Goal: Task Accomplishment & Management: Use online tool/utility

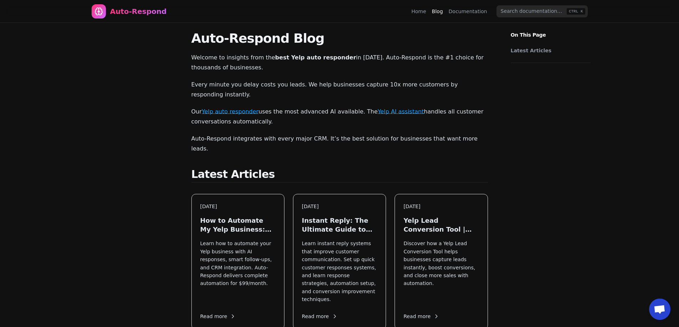
click at [107, 10] on div "Auto-Respond" at bounding box center [129, 11] width 75 height 14
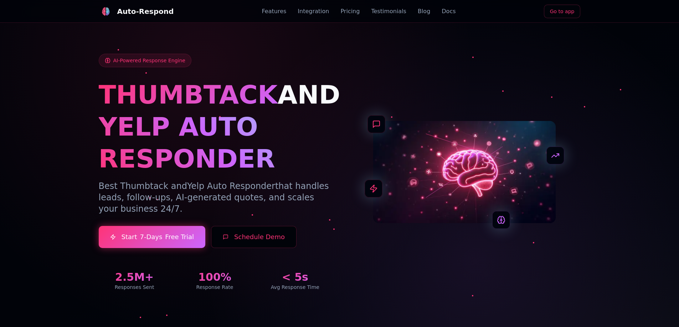
click at [553, 7] on link "Go to app" at bounding box center [562, 12] width 37 height 14
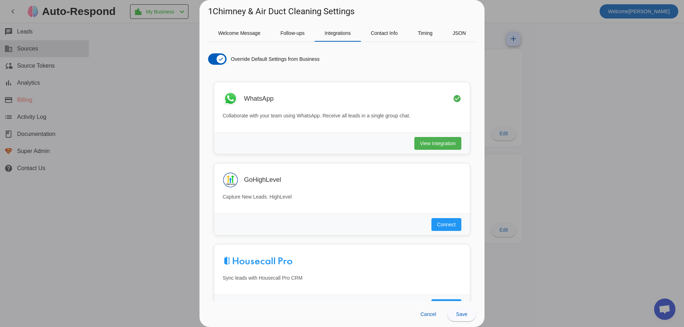
click at [131, 84] on div at bounding box center [342, 163] width 684 height 327
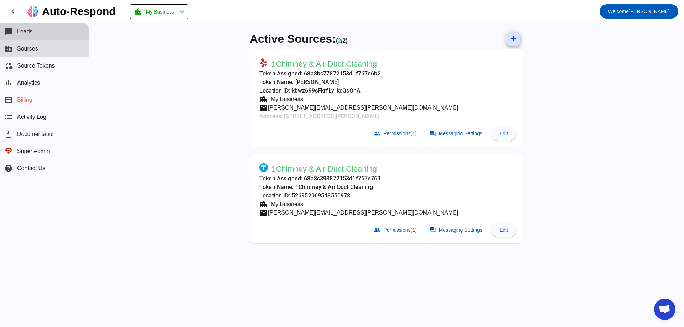
click at [45, 37] on button "chat Leads" at bounding box center [44, 31] width 89 height 17
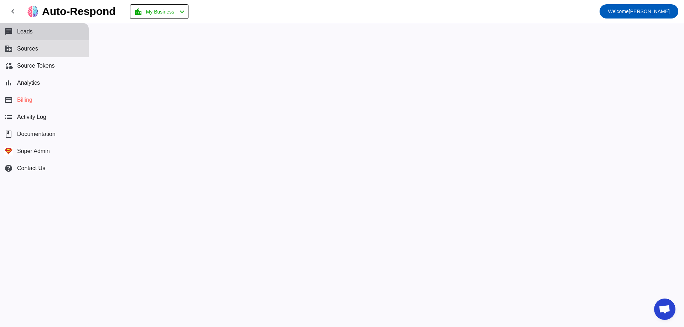
click at [50, 30] on button "chat Leads" at bounding box center [44, 31] width 89 height 17
click at [14, 9] on mat-icon "chevron_left" at bounding box center [13, 11] width 9 height 9
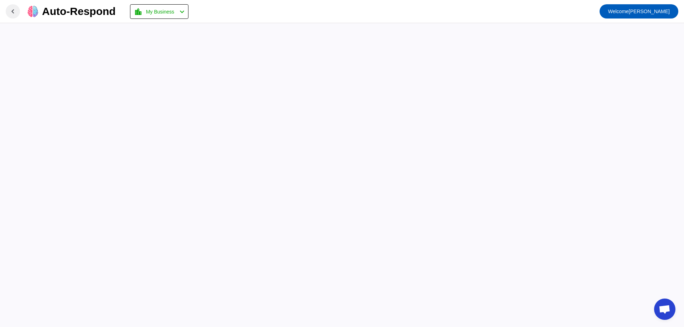
click at [14, 9] on mat-icon "chevron_left" at bounding box center [13, 11] width 9 height 9
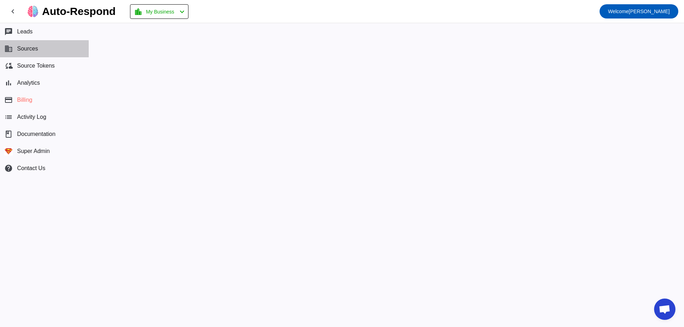
click at [27, 50] on span "Sources" at bounding box center [27, 49] width 21 height 6
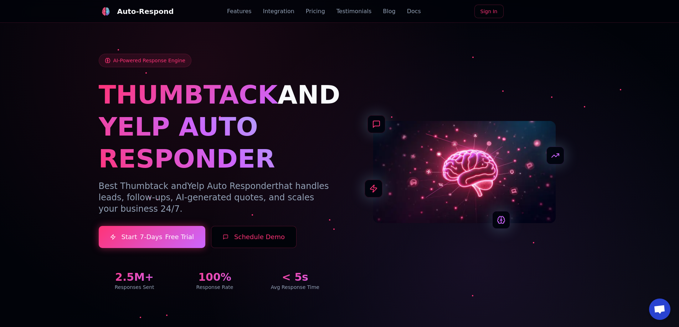
click at [383, 14] on link "Blog" at bounding box center [389, 11] width 12 height 9
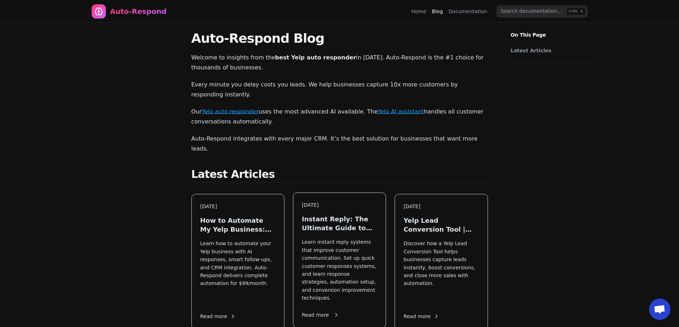
click at [353, 215] on h3 "Instant Reply: The Ultimate Guide to Faster Customer Response" at bounding box center [339, 224] width 75 height 18
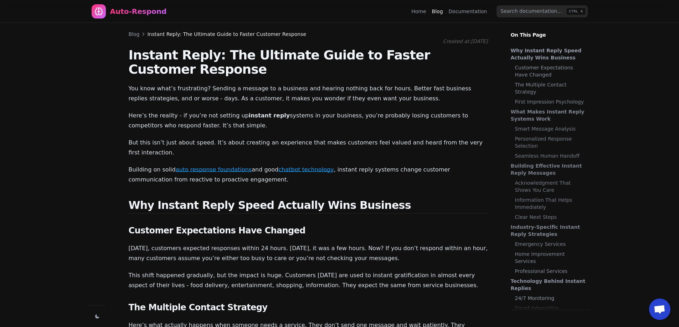
scroll to position [369, 0]
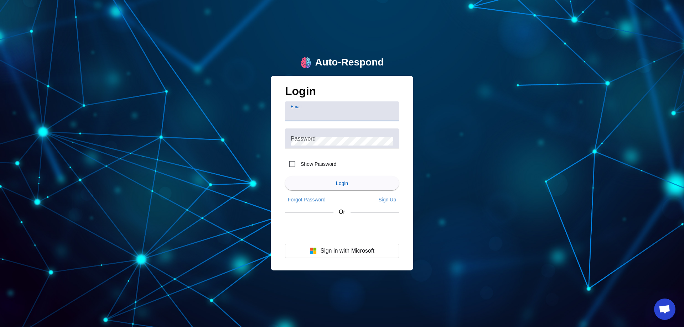
click at [326, 114] on input "Email" at bounding box center [342, 114] width 103 height 9
type input "[EMAIL_ADDRESS][DOMAIN_NAME]"
click at [315, 141] on mat-label "Password" at bounding box center [303, 138] width 25 height 6
click at [314, 136] on div "Password" at bounding box center [342, 139] width 103 height 20
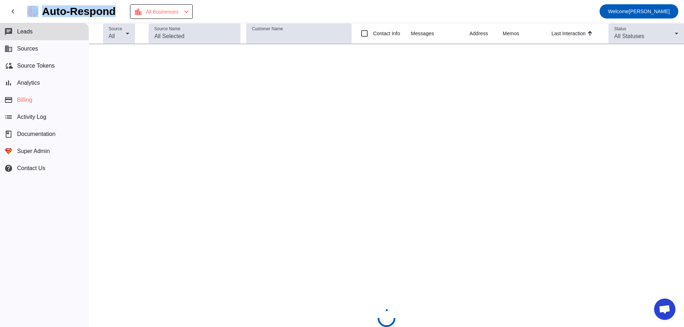
drag, startPoint x: 127, startPoint y: 10, endPoint x: 35, endPoint y: 4, distance: 91.7
click at [35, 4] on mat-toolbar-row "chevron_left Auto-Respond location_city All Businesses chevron_left Welcome [PE…" at bounding box center [342, 11] width 684 height 23
click at [60, 8] on div "Auto-Respond" at bounding box center [79, 11] width 74 height 10
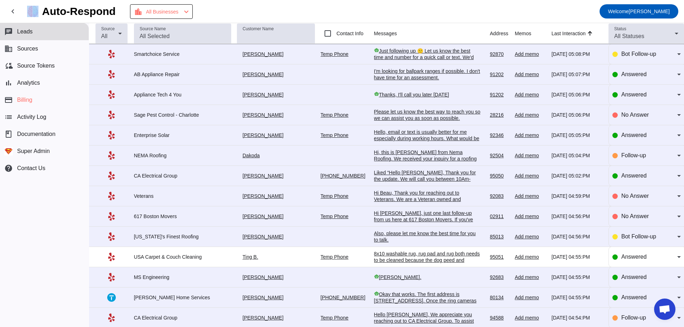
drag, startPoint x: 40, startPoint y: 14, endPoint x: 44, endPoint y: 14, distance: 3.6
click at [28, 11] on div "Auto-Respond" at bounding box center [71, 11] width 89 height 11
click at [44, 14] on div "Auto-Respond" at bounding box center [79, 11] width 74 height 10
click at [244, 38] on input "Customer Name" at bounding box center [276, 36] width 67 height 9
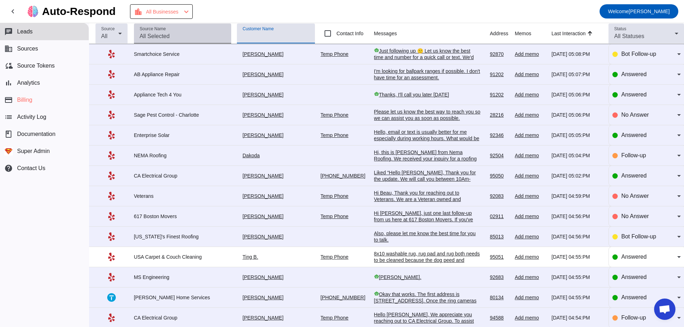
click at [202, 34] on input "Source Name" at bounding box center [183, 36] width 86 height 9
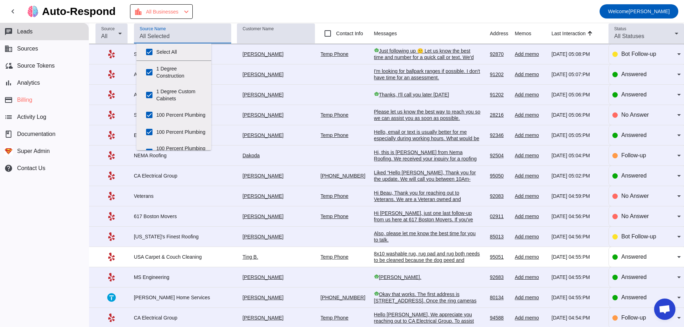
click at [234, 19] on mat-toolbar-row "chevron_left Auto-Respond location_city All Businesses chevron_left Welcome Miki" at bounding box center [342, 11] width 684 height 23
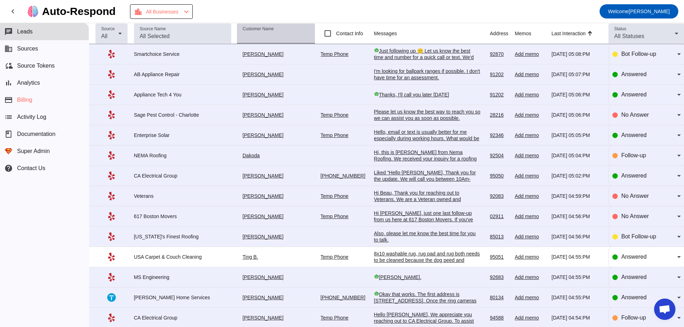
click at [243, 33] on input "Customer Name" at bounding box center [276, 36] width 67 height 9
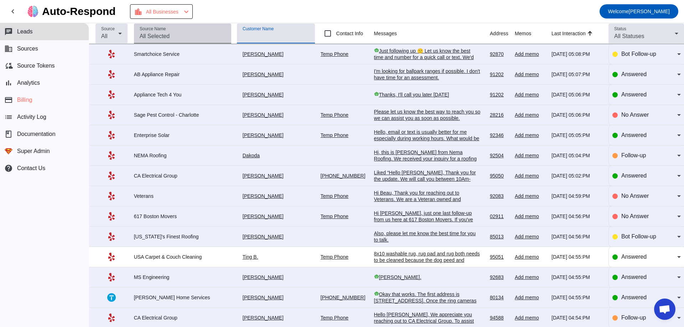
click at [196, 34] on input "Source Name" at bounding box center [183, 36] width 86 height 9
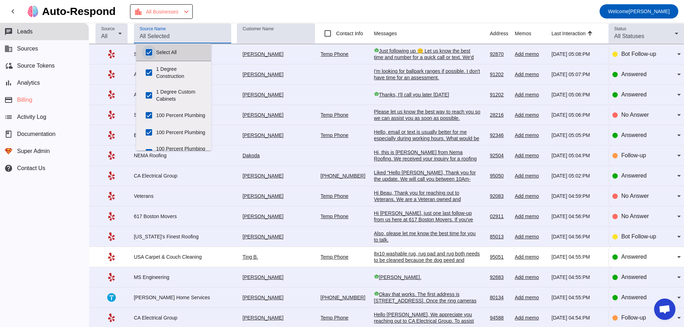
click at [146, 47] on input "Select All" at bounding box center [149, 52] width 14 height 14
checkbox input "false"
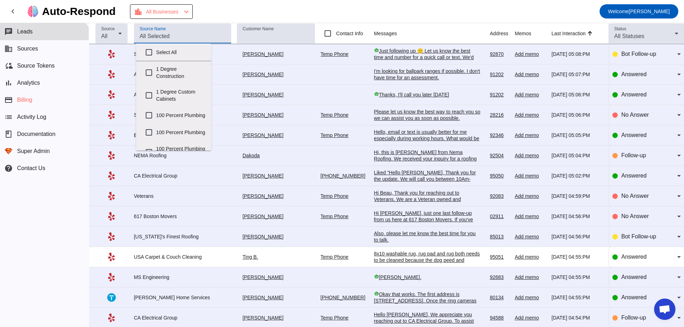
checkbox input "false"
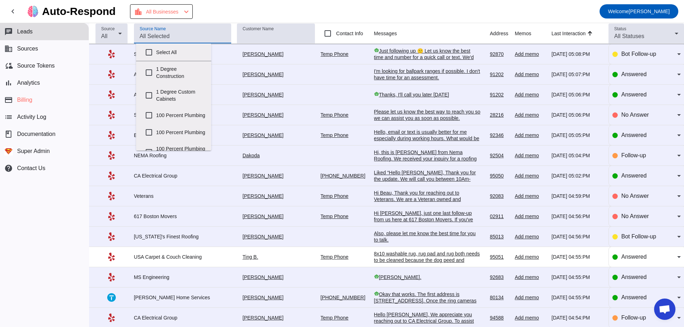
checkbox input "false"
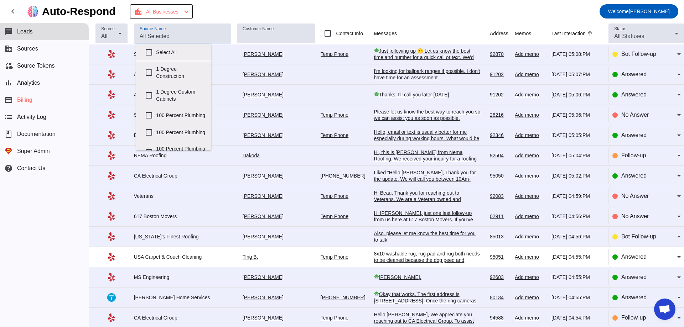
checkbox input "false"
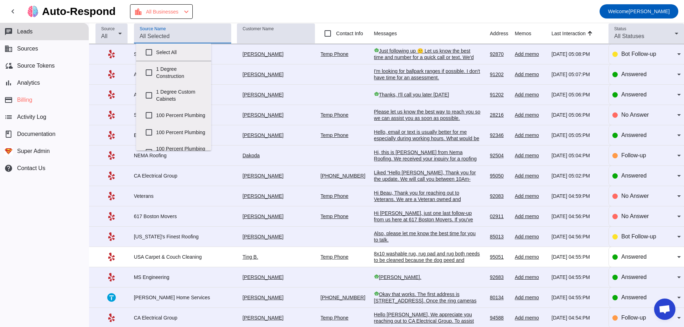
checkbox input "false"
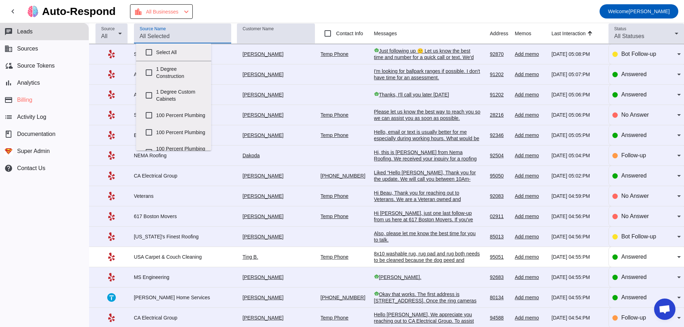
checkbox input "false"
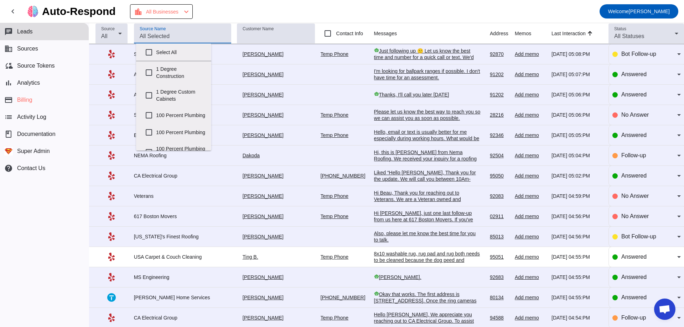
checkbox input "false"
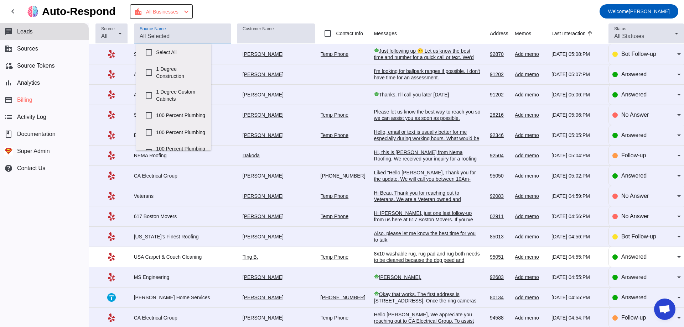
checkbox input "false"
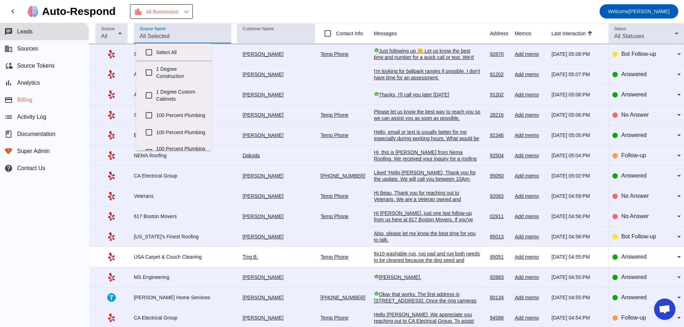
checkbox input "false"
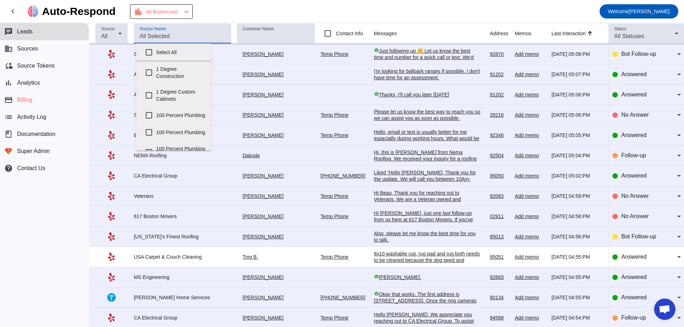
checkbox input "false"
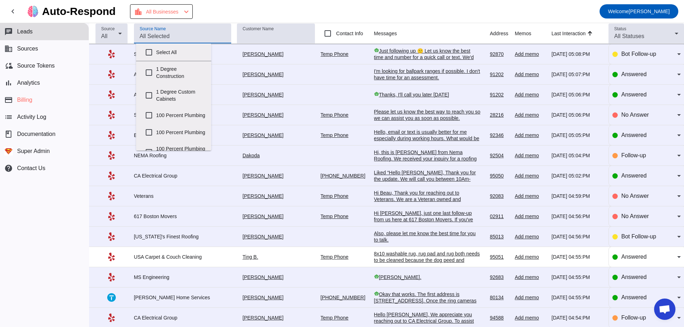
checkbox input "false"
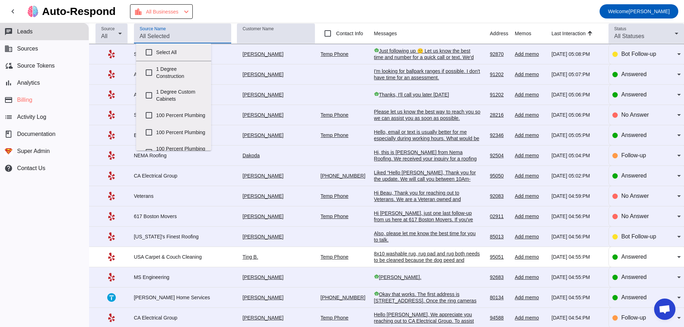
checkbox input "false"
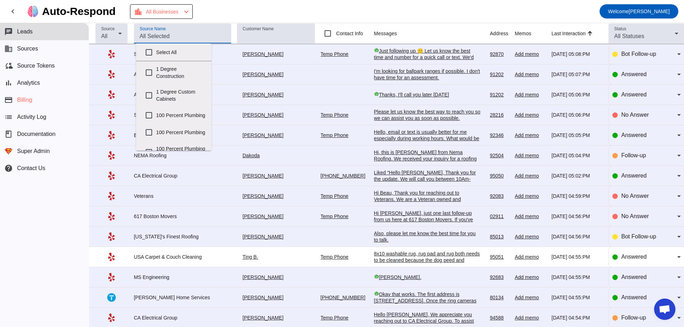
checkbox input "false"
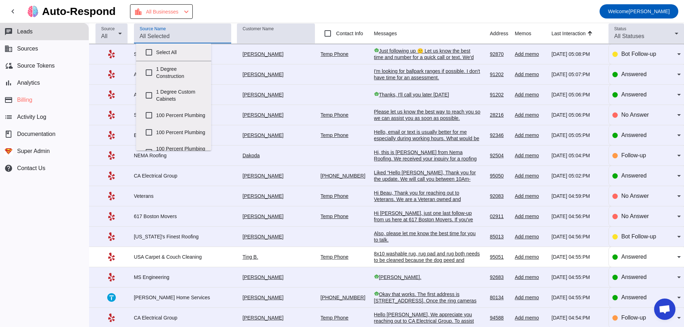
checkbox input "false"
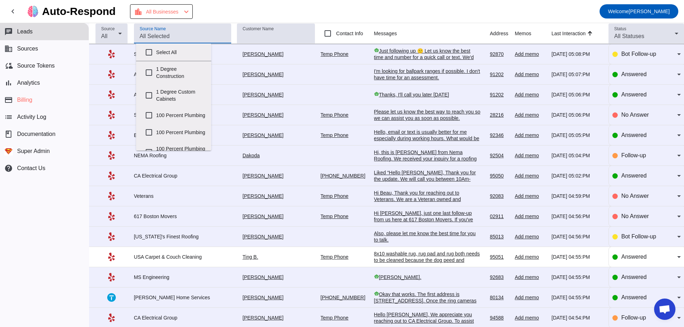
checkbox input "false"
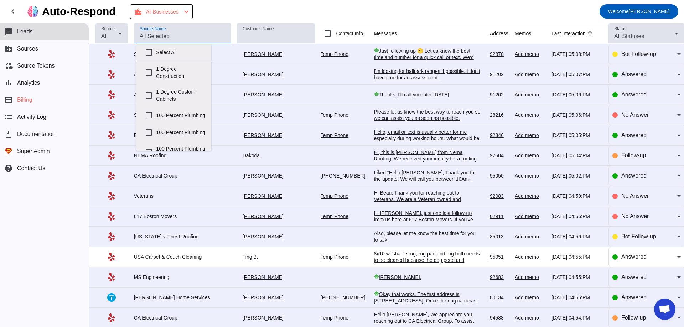
checkbox input "false"
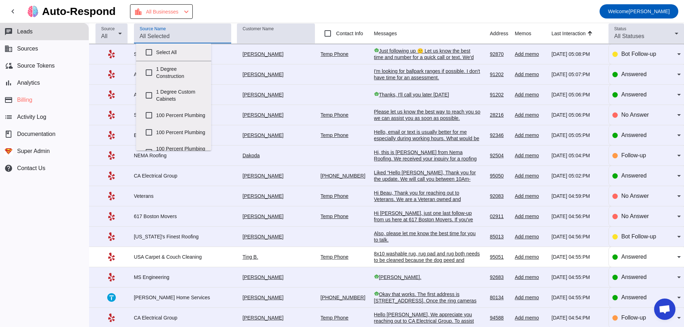
checkbox input "false"
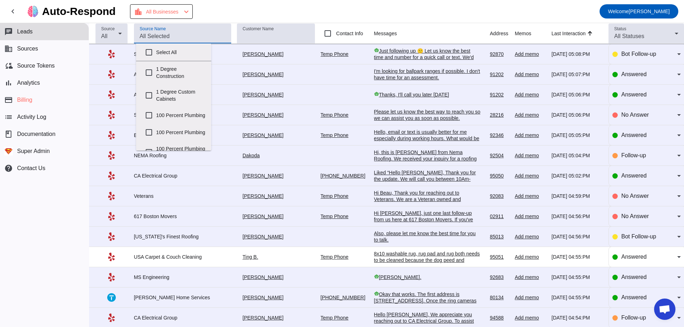
checkbox input "false"
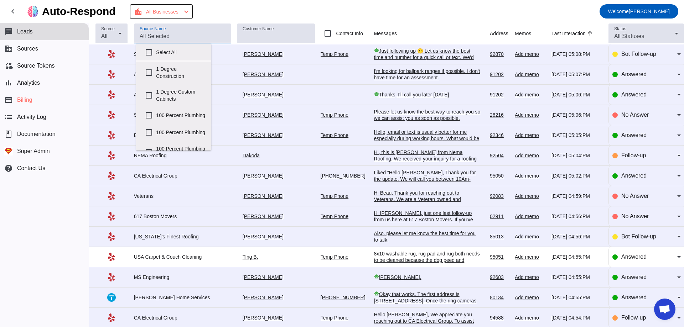
checkbox input "false"
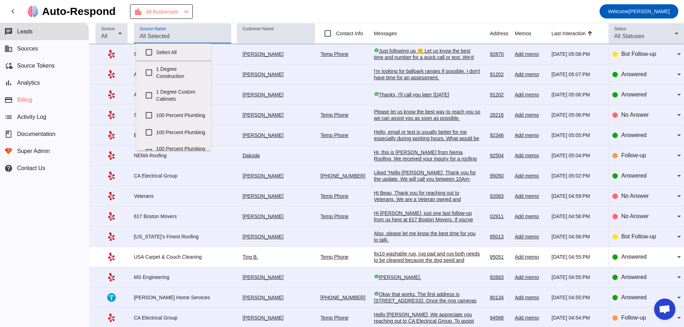
checkbox input "false"
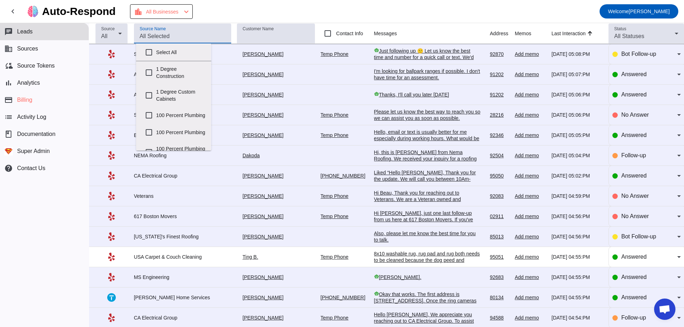
checkbox input "false"
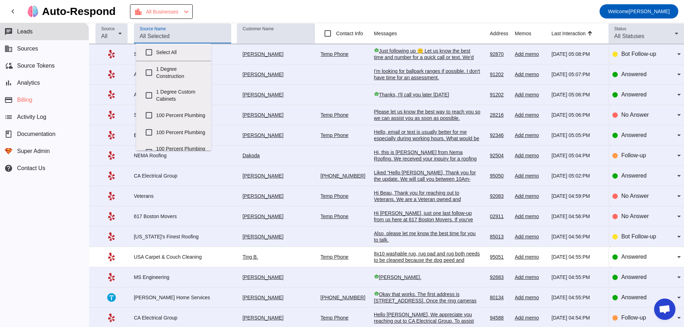
checkbox input "false"
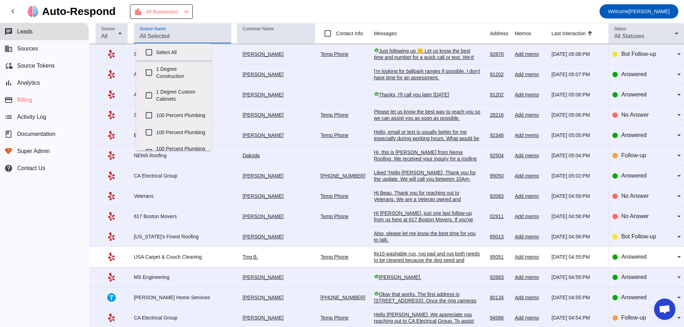
checkbox input "false"
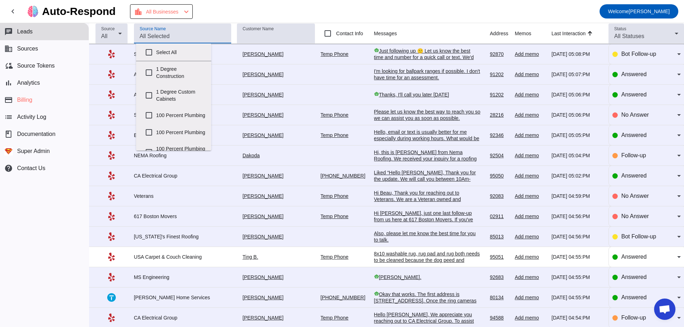
checkbox input "false"
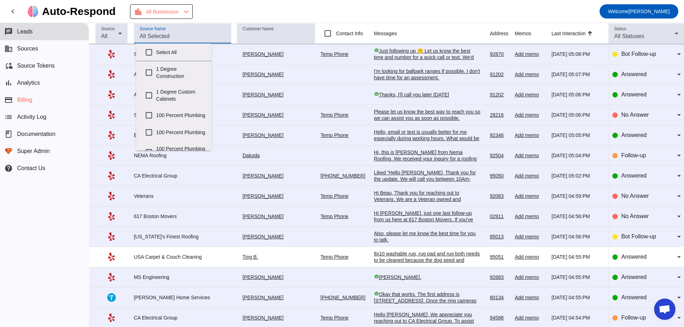
checkbox input "false"
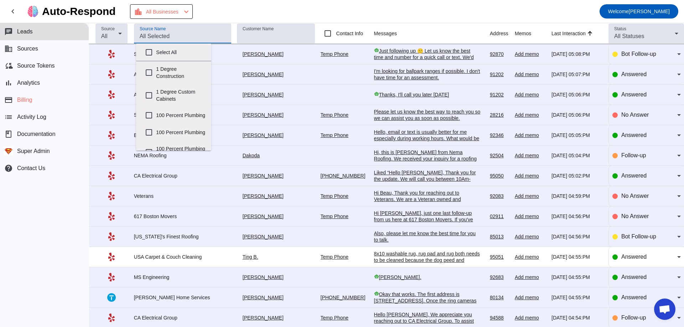
checkbox input "false"
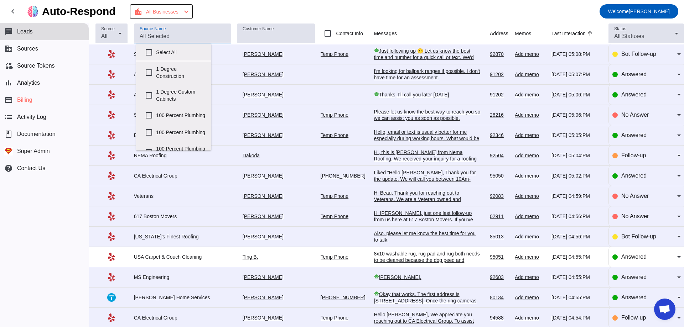
checkbox input "false"
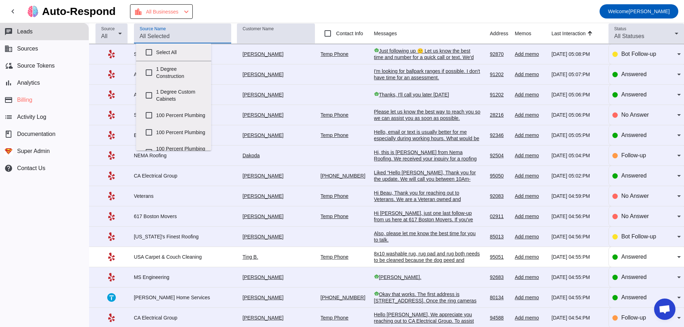
checkbox input "false"
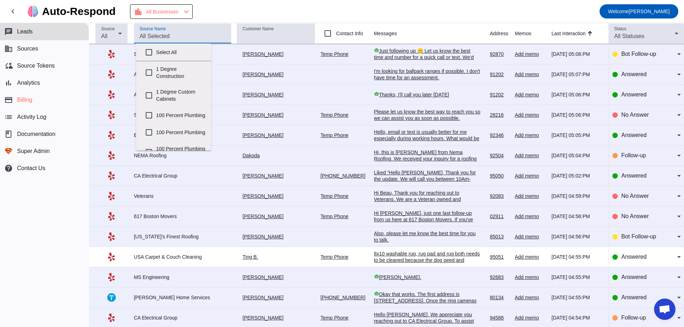
checkbox input "false"
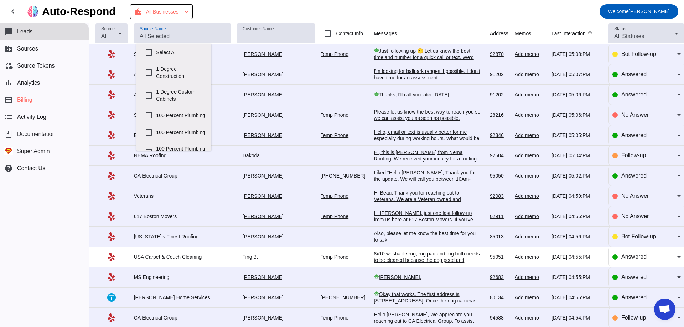
checkbox input "false"
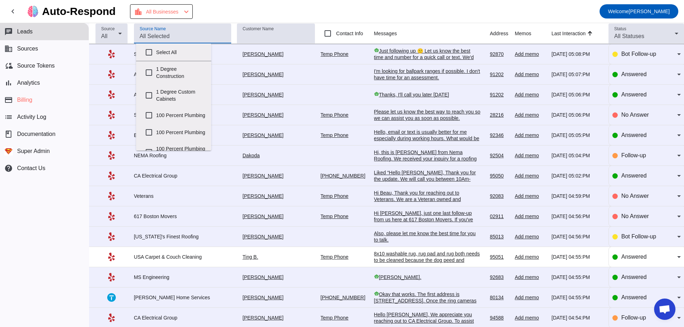
checkbox input "false"
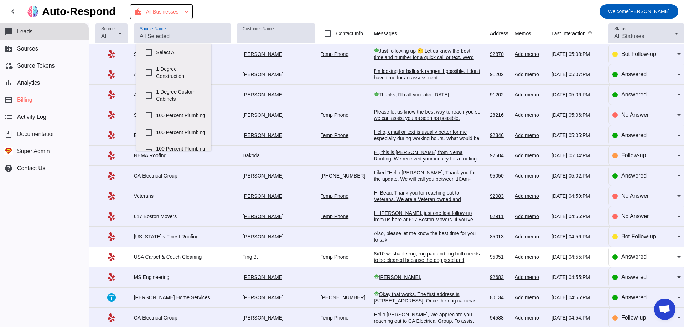
checkbox input "false"
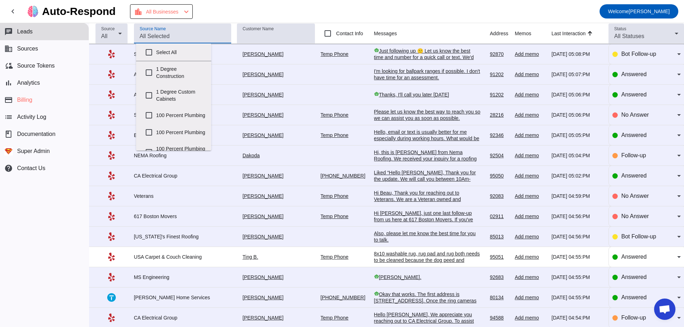
checkbox input "false"
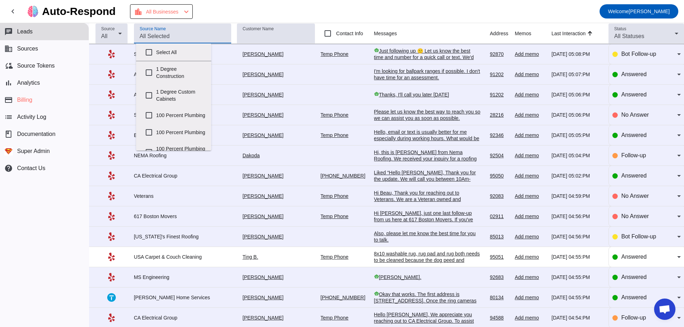
checkbox input "false"
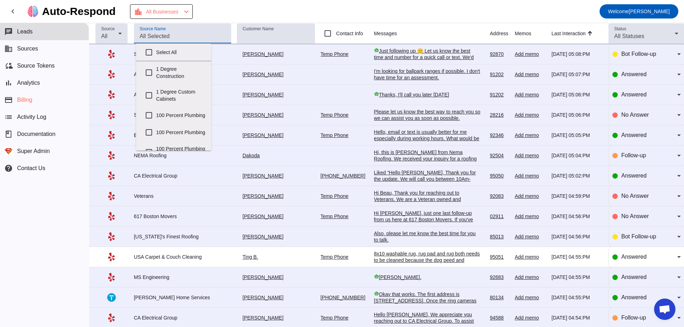
checkbox input "false"
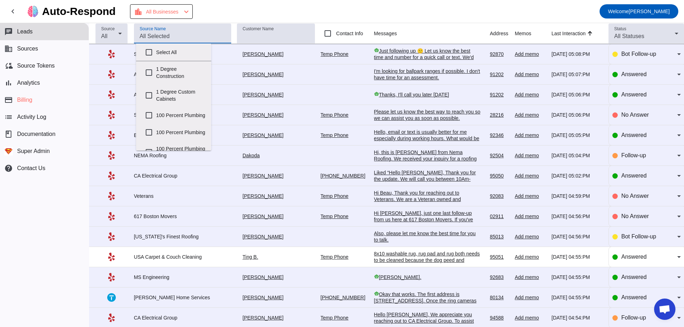
checkbox input "false"
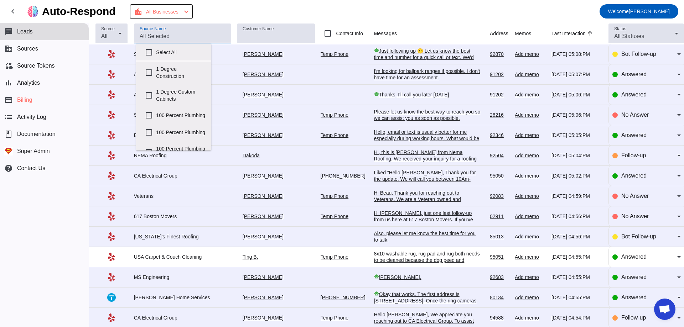
checkbox input "false"
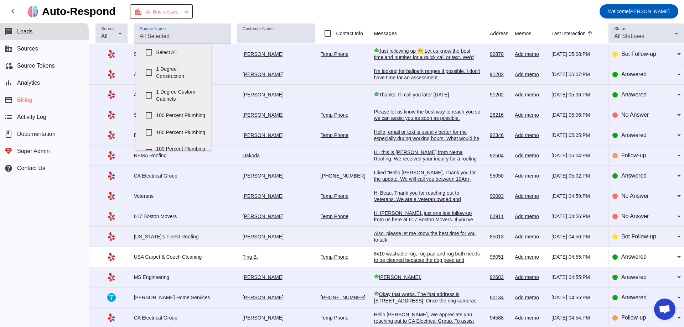
checkbox input "false"
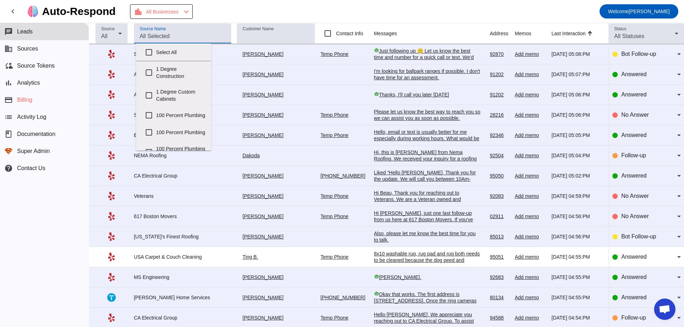
checkbox input "false"
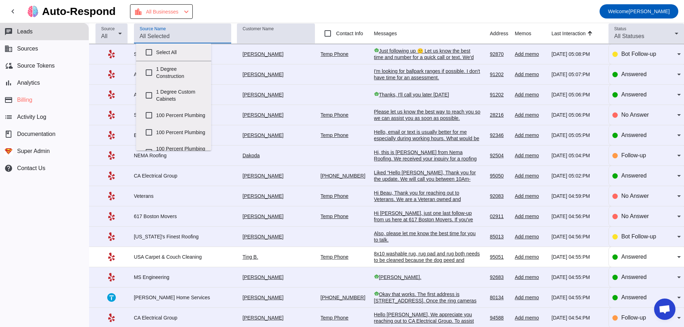
checkbox input "false"
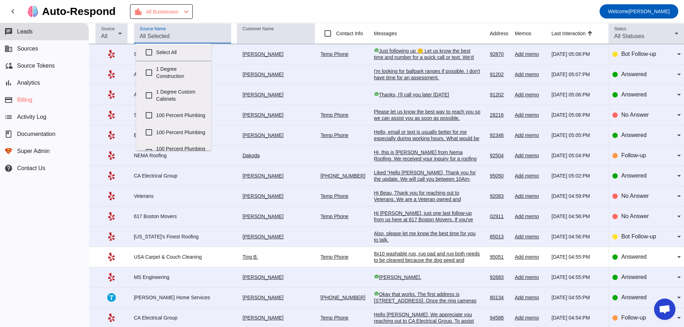
checkbox input "false"
click at [163, 35] on input "Source Name" at bounding box center [183, 36] width 86 height 9
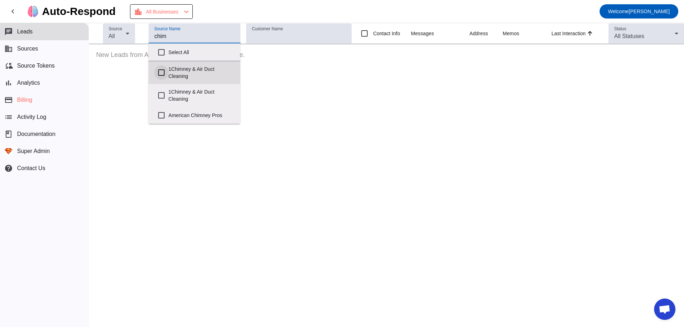
click at [163, 70] on input "1Chimney & Air Duct Cleaning" at bounding box center [161, 73] width 14 height 14
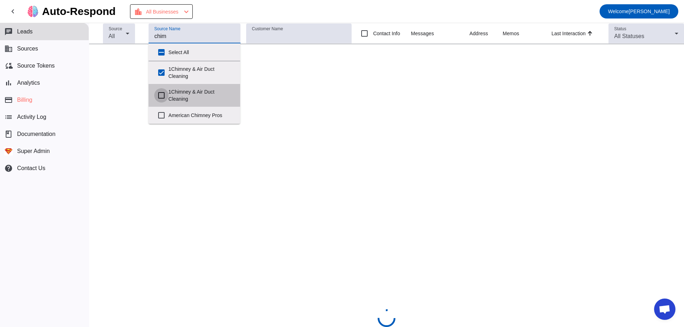
click at [158, 94] on input "1Chimney & Air Duct Cleaning" at bounding box center [161, 95] width 14 height 14
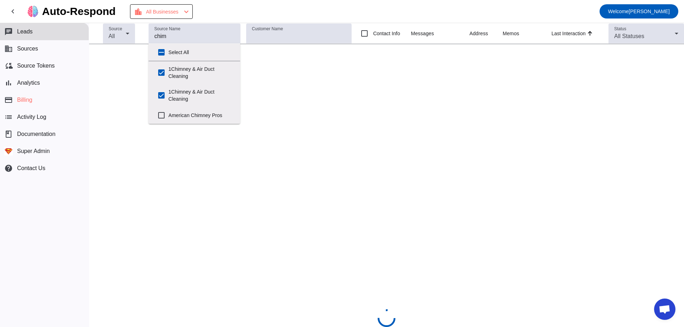
click at [225, 6] on mat-toolbar-row "chevron_left Auto-Respond location_city All Businesses chevron_left Welcome Miki" at bounding box center [342, 11] width 684 height 23
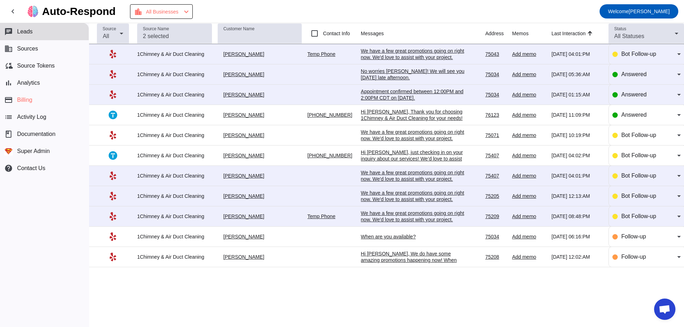
click at [378, 113] on div "Hi Brian, Thank you for choosing 1Chimney & Air Duct Cleaning for your needs! A…" at bounding box center [414, 141] width 107 height 64
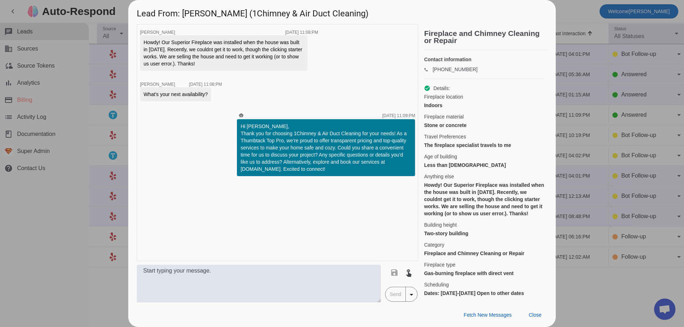
drag, startPoint x: 211, startPoint y: 93, endPoint x: 140, endPoint y: 97, distance: 71.0
click at [140, 97] on div "What's your next availability?" at bounding box center [175, 94] width 71 height 14
copy div "What's your next availability?"
click at [166, 131] on div "timer close Brian D. 8/25/2025, 11:08:PM Howdy! Our Superior Fireplace was inst…" at bounding box center [277, 142] width 281 height 237
click at [114, 123] on div at bounding box center [342, 163] width 684 height 327
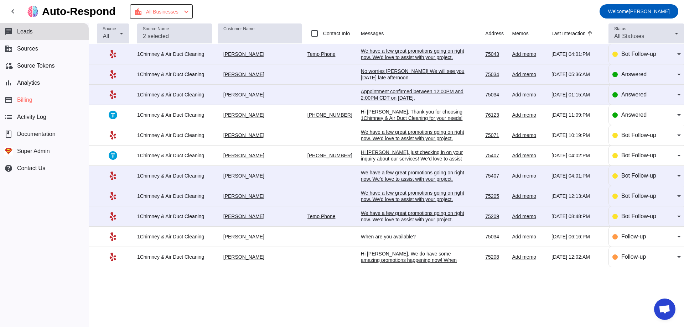
click at [231, 116] on div "Brian D." at bounding box center [260, 115] width 84 height 6
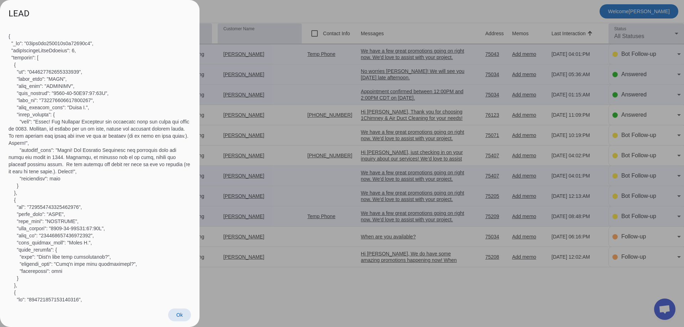
copy div "68acc2dc872153d1f76817a3"
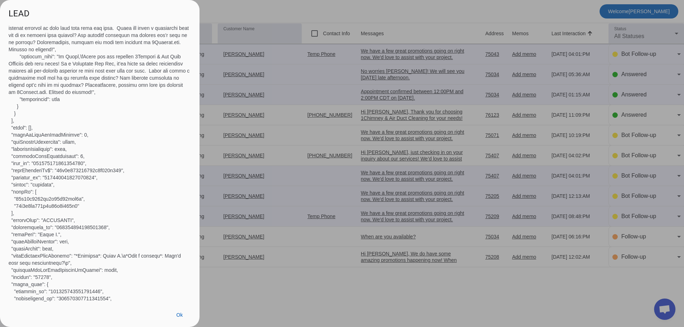
copy div "376169799435468815"
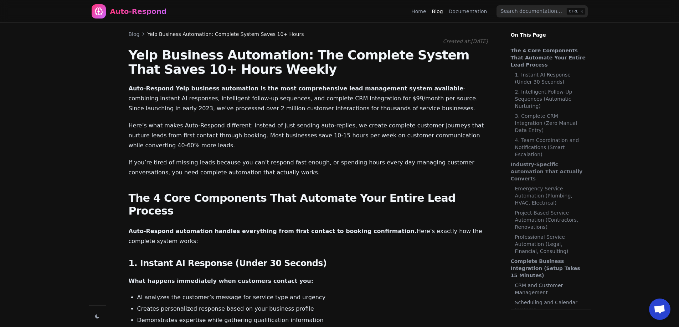
scroll to position [973, 0]
click at [418, 12] on nav "Auto-Respond Home Blog Documentation CTRL K" at bounding box center [339, 11] width 513 height 23
click at [419, 11] on link "Home" at bounding box center [418, 11] width 15 height 7
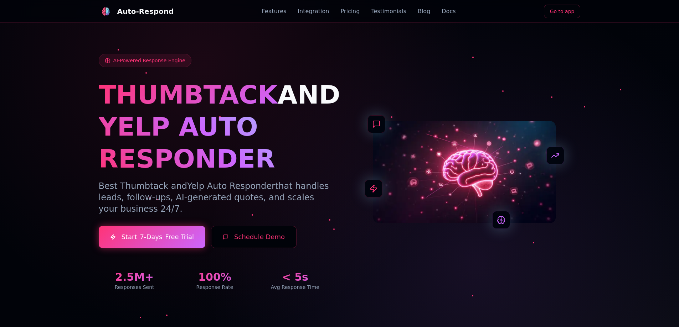
click at [562, 12] on link "Go to app" at bounding box center [562, 12] width 37 height 14
